Goal: Navigation & Orientation: Find specific page/section

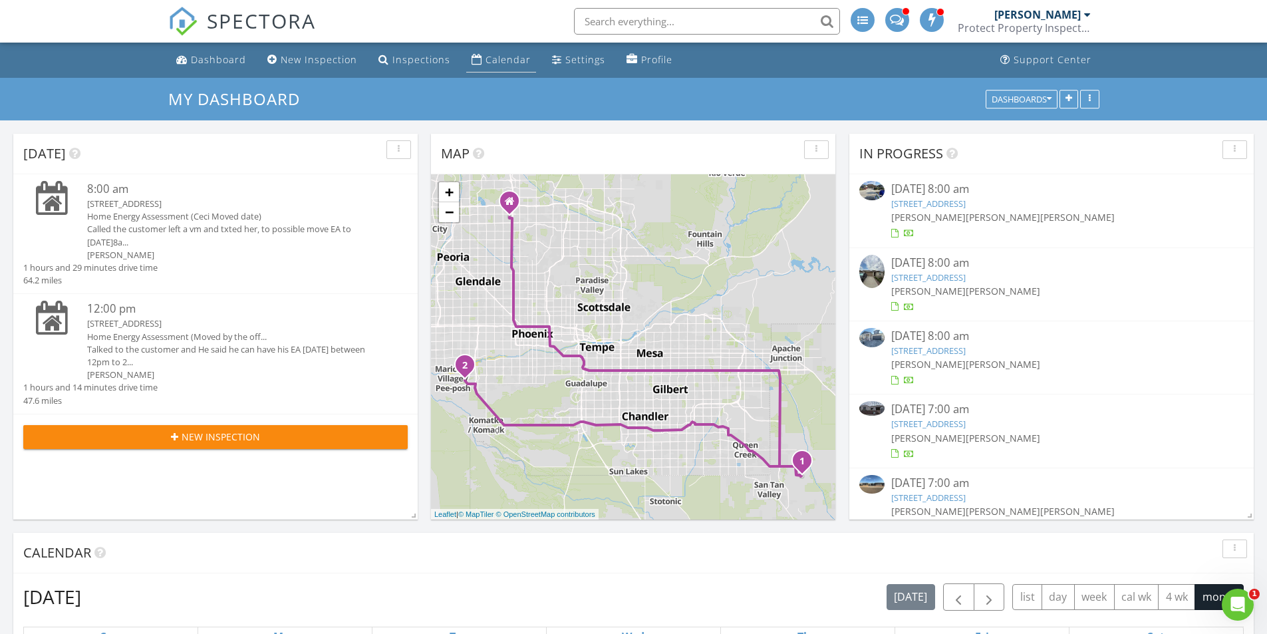
click at [503, 61] on div "Calendar" at bounding box center [507, 59] width 45 height 13
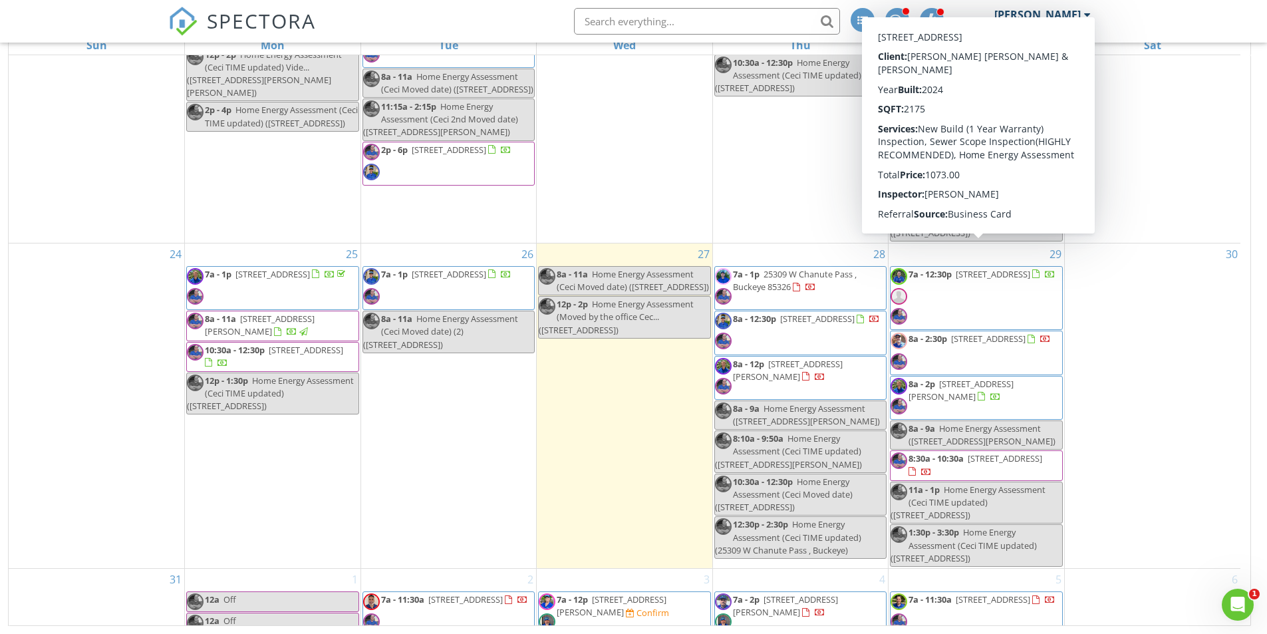
scroll to position [938, 0]
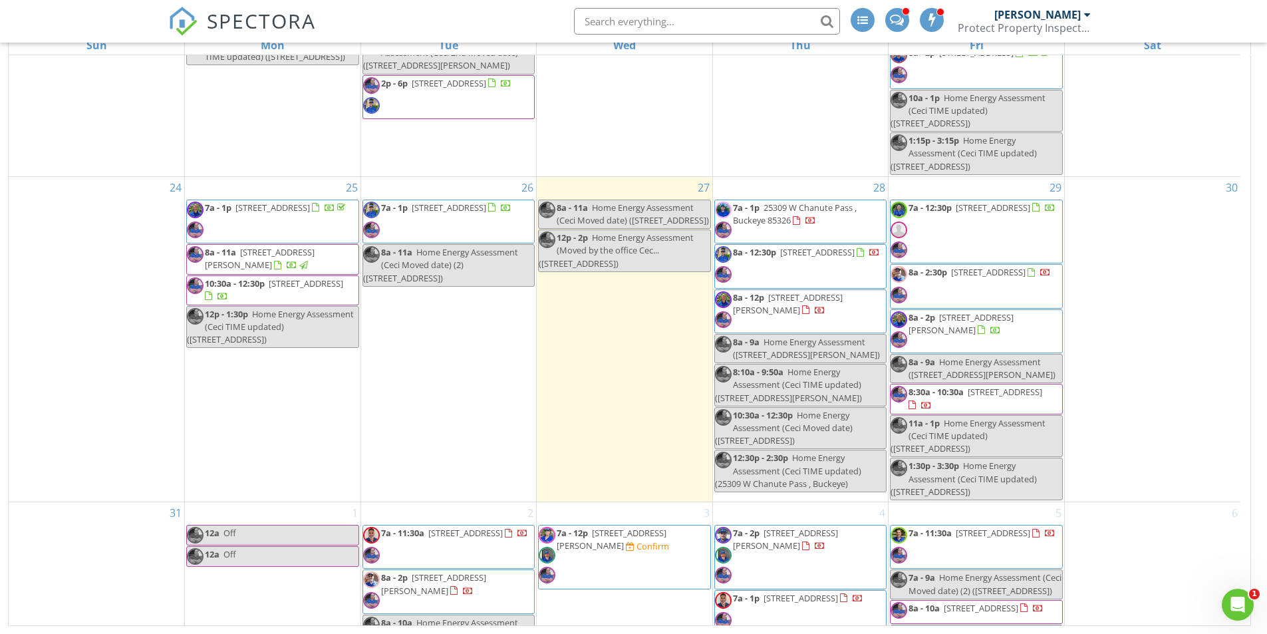
click at [1177, 417] on div "30" at bounding box center [1152, 339] width 176 height 324
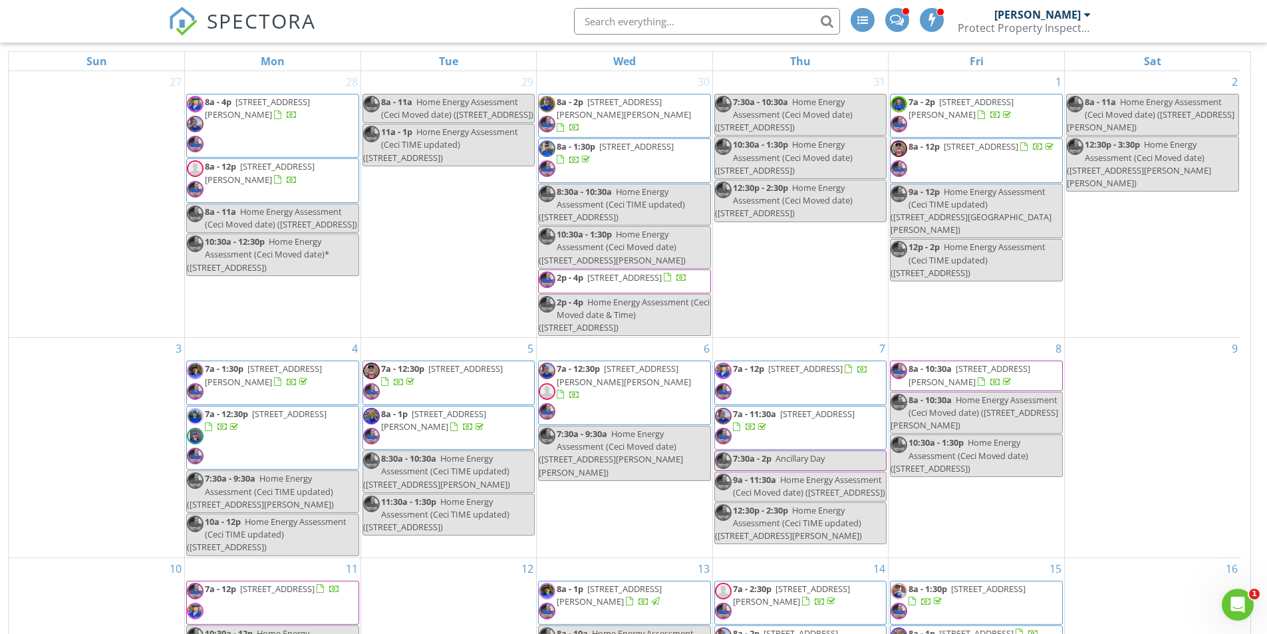
scroll to position [44, 0]
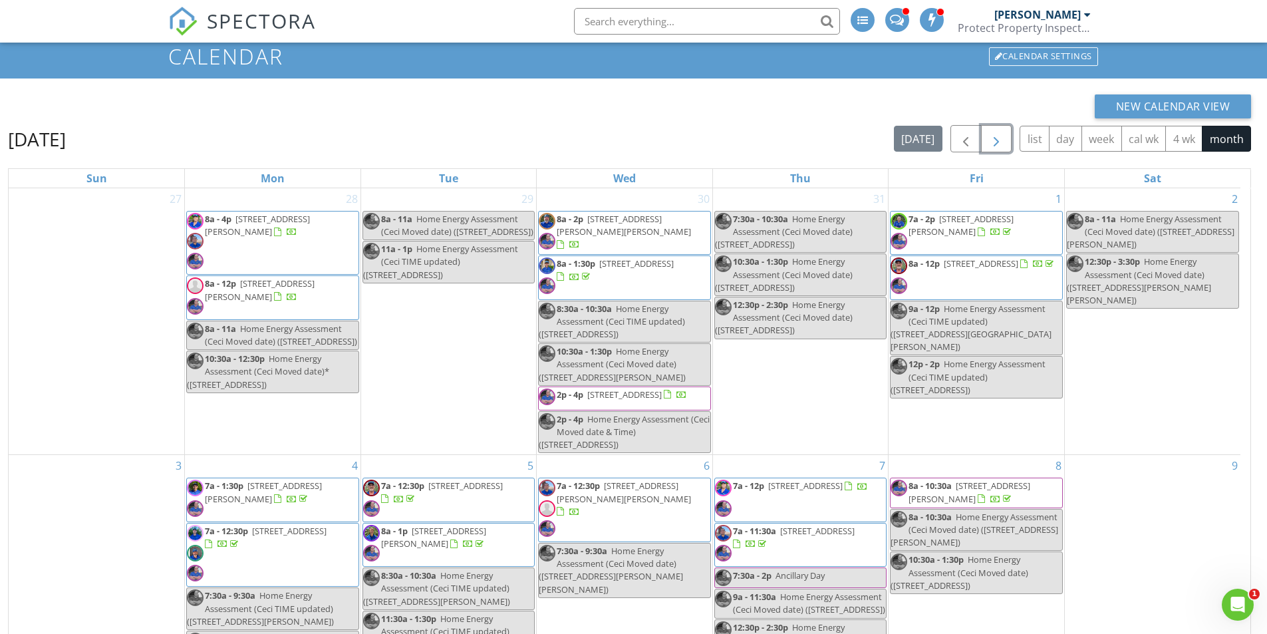
click at [997, 138] on span "button" at bounding box center [996, 139] width 16 height 16
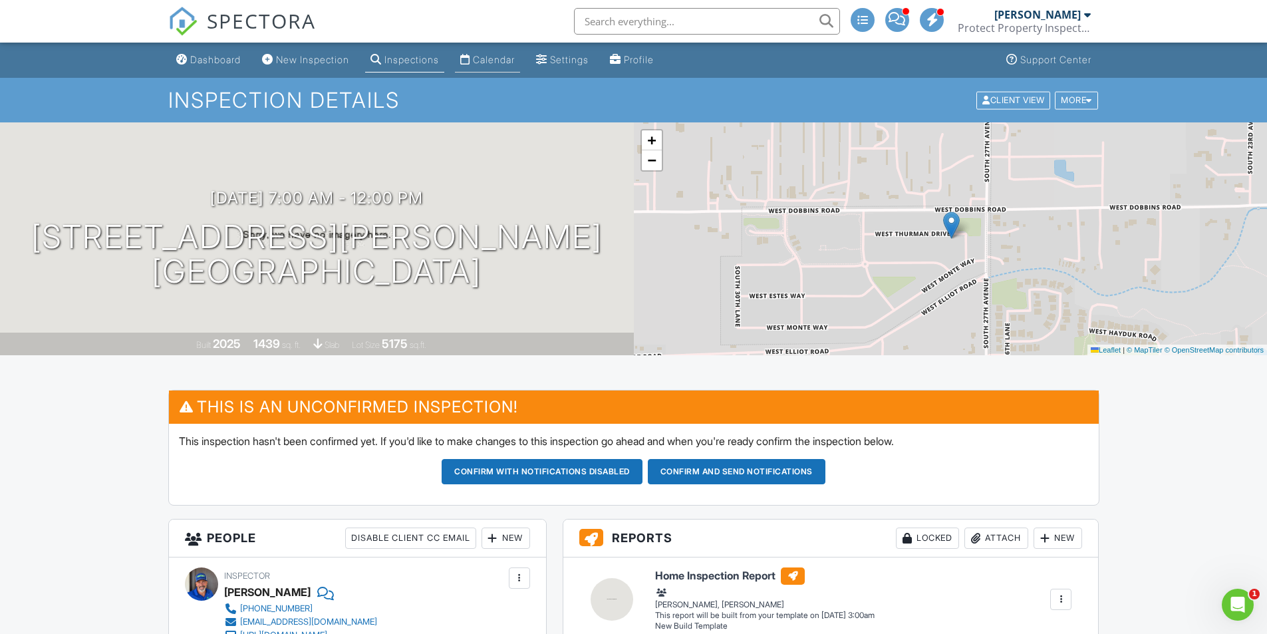
click at [498, 59] on div "Calendar" at bounding box center [494, 59] width 42 height 11
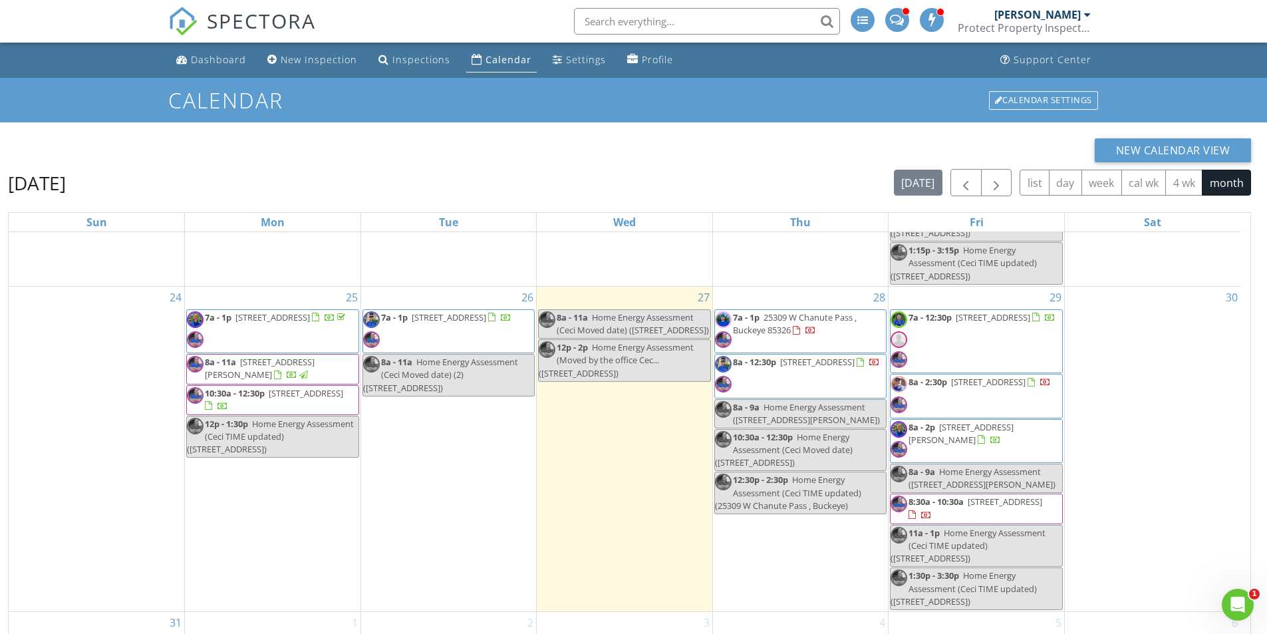
scroll to position [1005, 0]
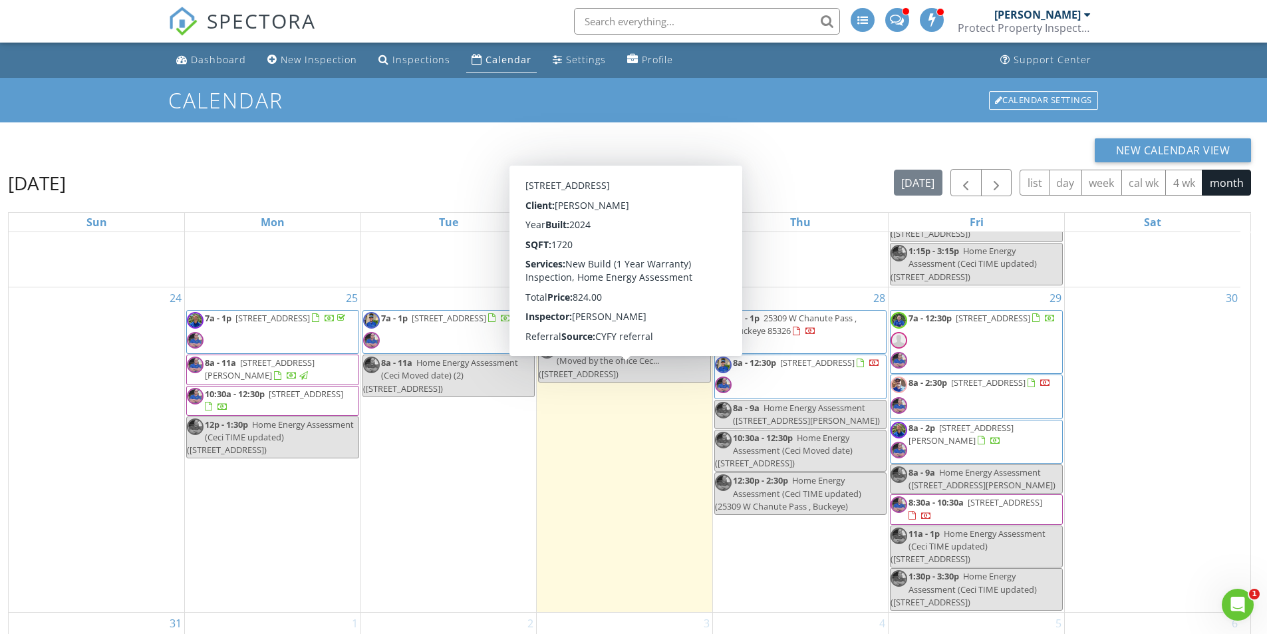
click at [665, 380] on div "12p - 2p Home Energy Assessment (Moved by the office Cec... ([STREET_ADDRESS])" at bounding box center [625, 361] width 172 height 39
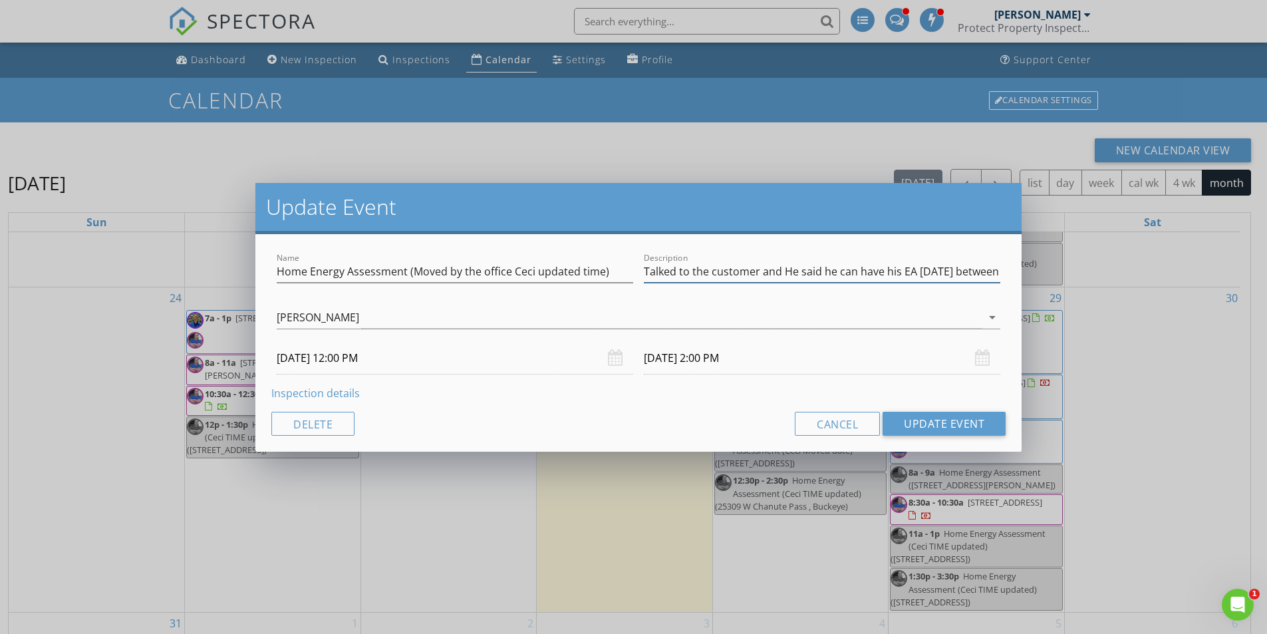
click at [666, 271] on input "Talked to the customer and He said he can have his EA [DATE] between 12pm to 2pm" at bounding box center [822, 272] width 356 height 22
click at [850, 423] on button "Cancel" at bounding box center [837, 424] width 85 height 24
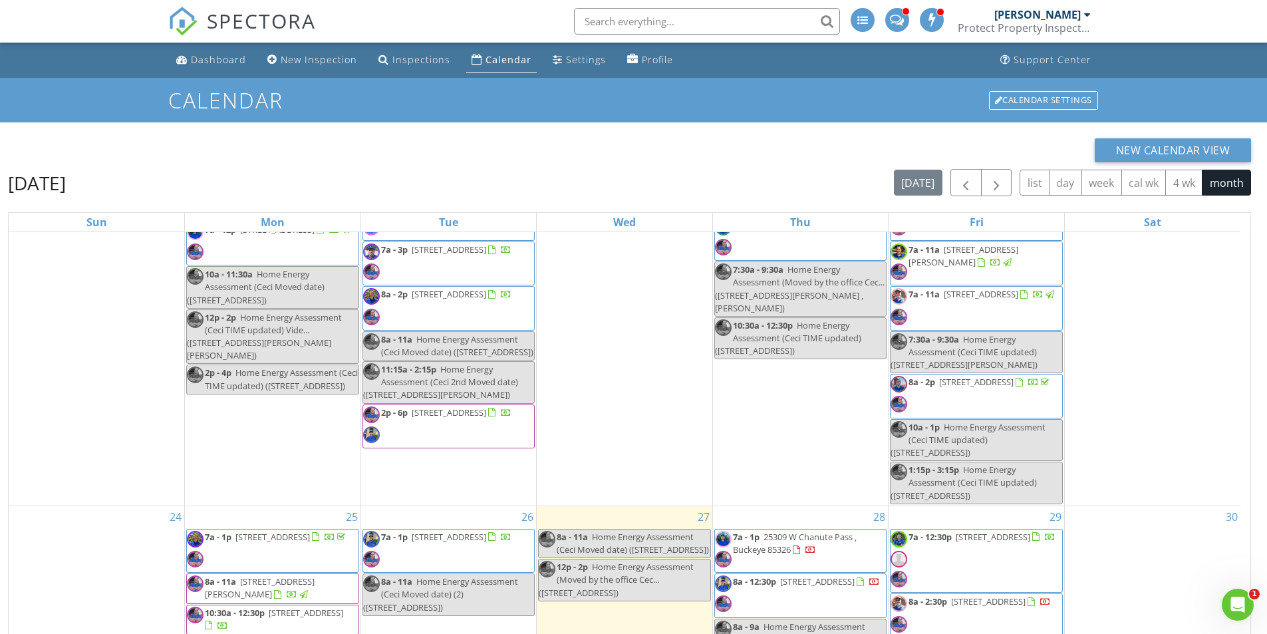
scroll to position [805, 0]
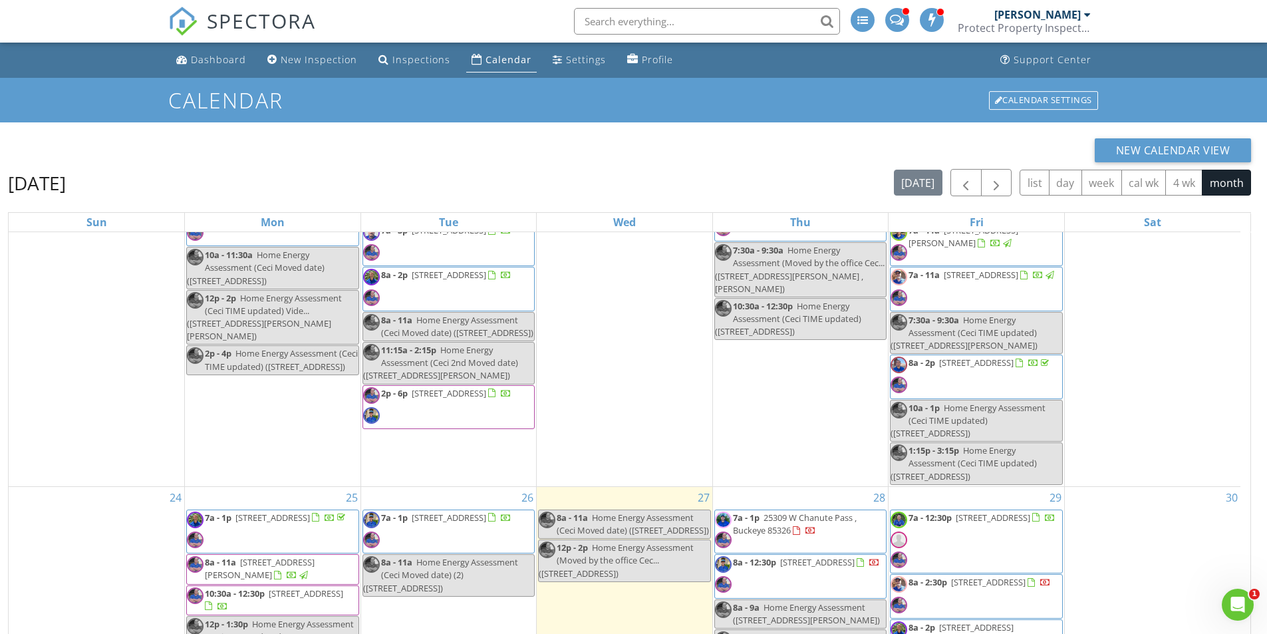
click at [485, 426] on span "2p - 6p [STREET_ADDRESS]" at bounding box center [437, 407] width 148 height 40
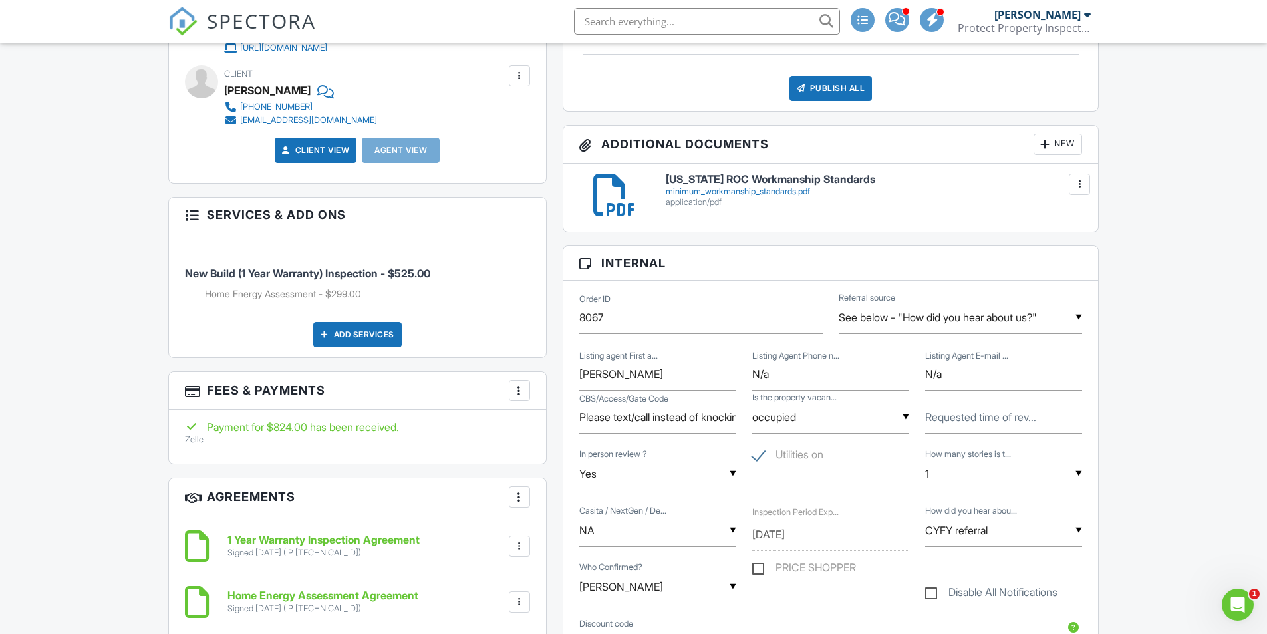
scroll to position [399, 0]
